Goal: Navigation & Orientation: Understand site structure

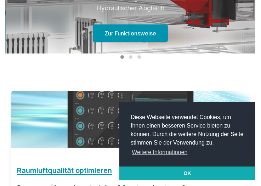
scroll to position [390, 0]
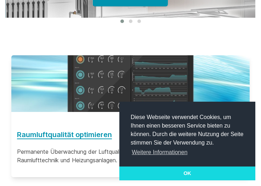
click at [174, 169] on link "OK" at bounding box center [187, 174] width 136 height 14
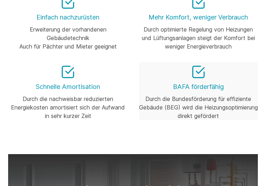
scroll to position [0, 0]
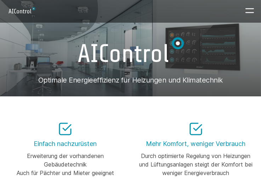
click at [243, 10] on button "Mobile menu" at bounding box center [249, 10] width 17 height 17
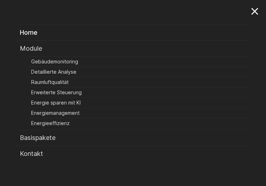
click at [252, 10] on icon "Close button" at bounding box center [254, 11] width 11 height 11
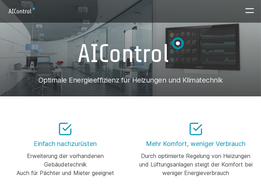
click at [252, 10] on icon "Mobile menu" at bounding box center [249, 10] width 11 height 11
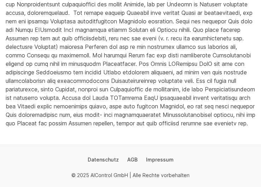
scroll to position [277, 0]
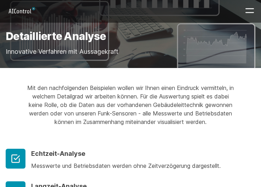
click at [242, 14] on button "Mobile menu" at bounding box center [250, 10] width 17 height 17
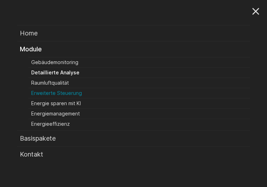
click at [65, 92] on link "Erweiterte Steuerung" at bounding box center [140, 93] width 219 height 7
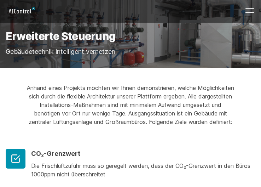
click at [257, 7] on button "Mobile menu" at bounding box center [250, 10] width 17 height 17
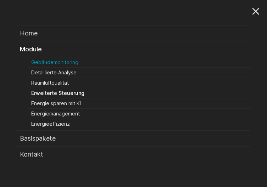
click at [65, 62] on link "Gebäudemonitoring" at bounding box center [140, 62] width 219 height 7
click at [73, 70] on link "Detaillierte Analyse" at bounding box center [140, 72] width 219 height 7
